Goal: Find specific fact: Find specific fact

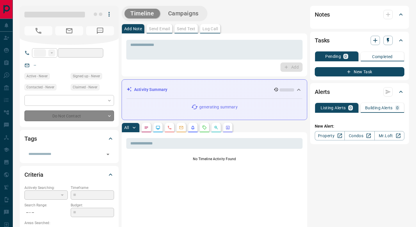
type input "**"
type input "**********"
type input "*"
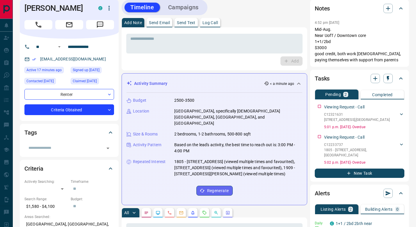
scroll to position [3, 0]
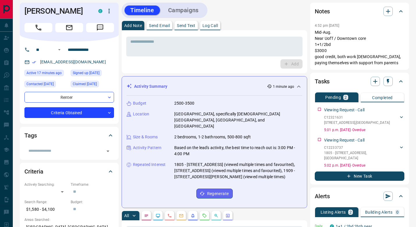
click at [311, 114] on div "Tasks Pending 2 Completed Viewing Request - Call C12321631 2108 - [STREET_ADDRE…" at bounding box center [359, 129] width 99 height 112
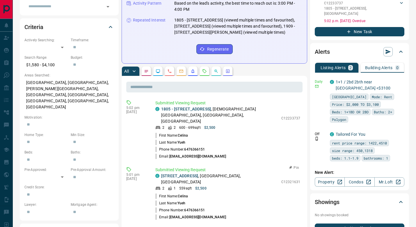
scroll to position [0, 0]
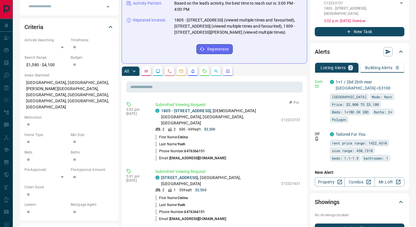
click at [248, 102] on p "Submitted Viewing Request" at bounding box center [227, 105] width 145 height 6
click at [310, 107] on div "Timeline Campaigns Add Note Send Email Send Text Log Call * ​ Add Activity Summ…" at bounding box center [266, 215] width 288 height 714
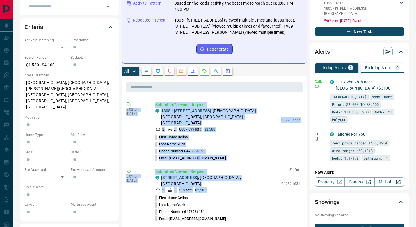
drag, startPoint x: 149, startPoint y: 93, endPoint x: 227, endPoint y: 171, distance: 109.9
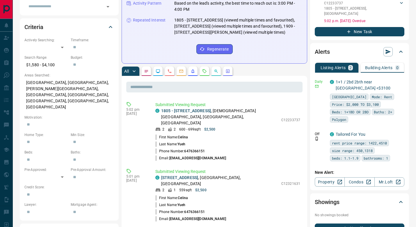
click at [309, 144] on div "Timeline Campaigns Add Note Send Email Send Text Log Call * ​ Add Activity Summ…" at bounding box center [266, 215] width 288 height 714
click at [191, 109] on link "1805 - [STREET_ADDRESS]" at bounding box center [186, 111] width 50 height 5
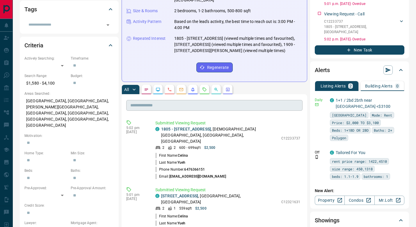
scroll to position [190, 0]
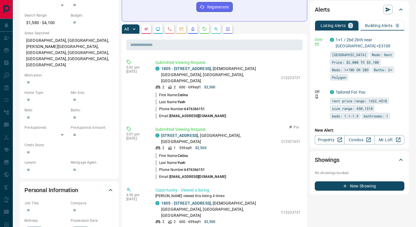
click at [290, 139] on p "C12321631" at bounding box center [290, 141] width 19 height 5
copy p "C12321631"
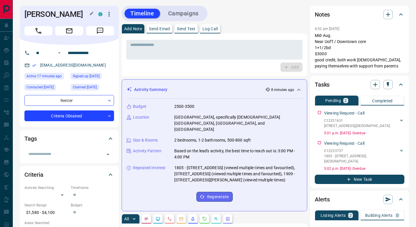
scroll to position [0, 0]
